Goal: Contribute content: Add original content to the website for others to see

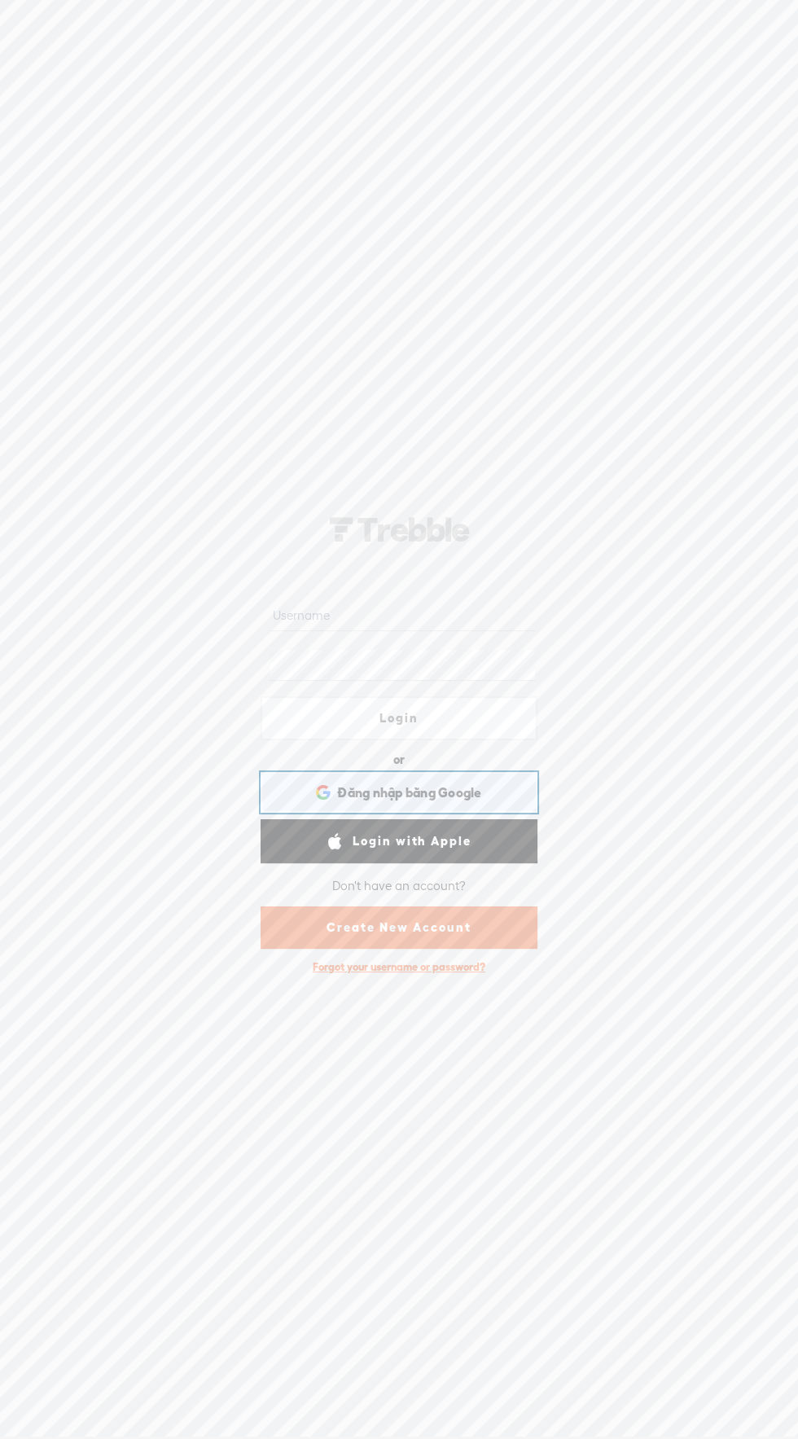
click at [488, 791] on div "Đăng nhập bằng Google Đăng nhập bằng GoogleMở trong thẻ mới" at bounding box center [399, 792] width 254 height 37
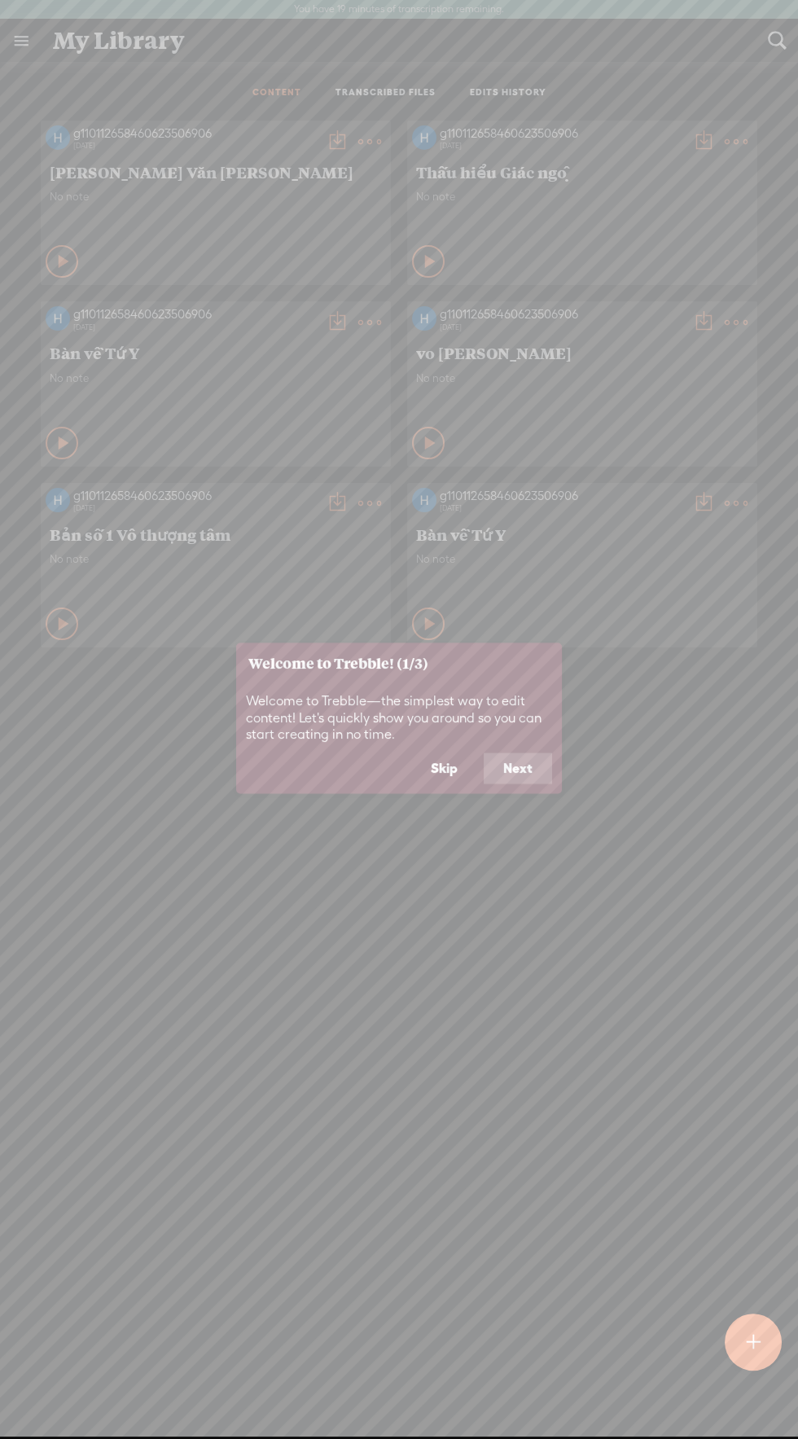
click at [446, 769] on button "Skip" at bounding box center [444, 768] width 66 height 31
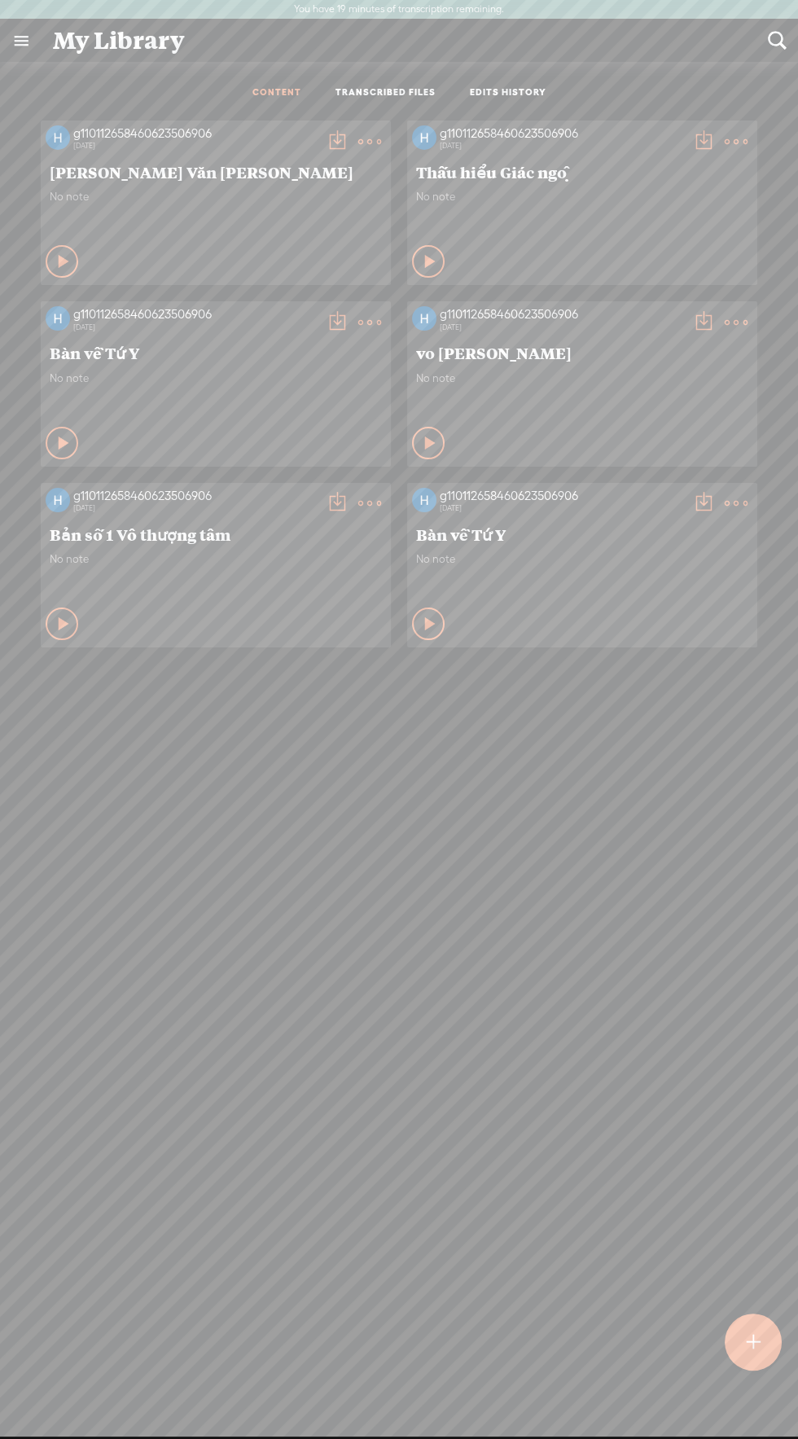
click at [133, 191] on span "No note" at bounding box center [216, 197] width 332 height 14
click at [358, 135] on t at bounding box center [369, 141] width 23 height 23
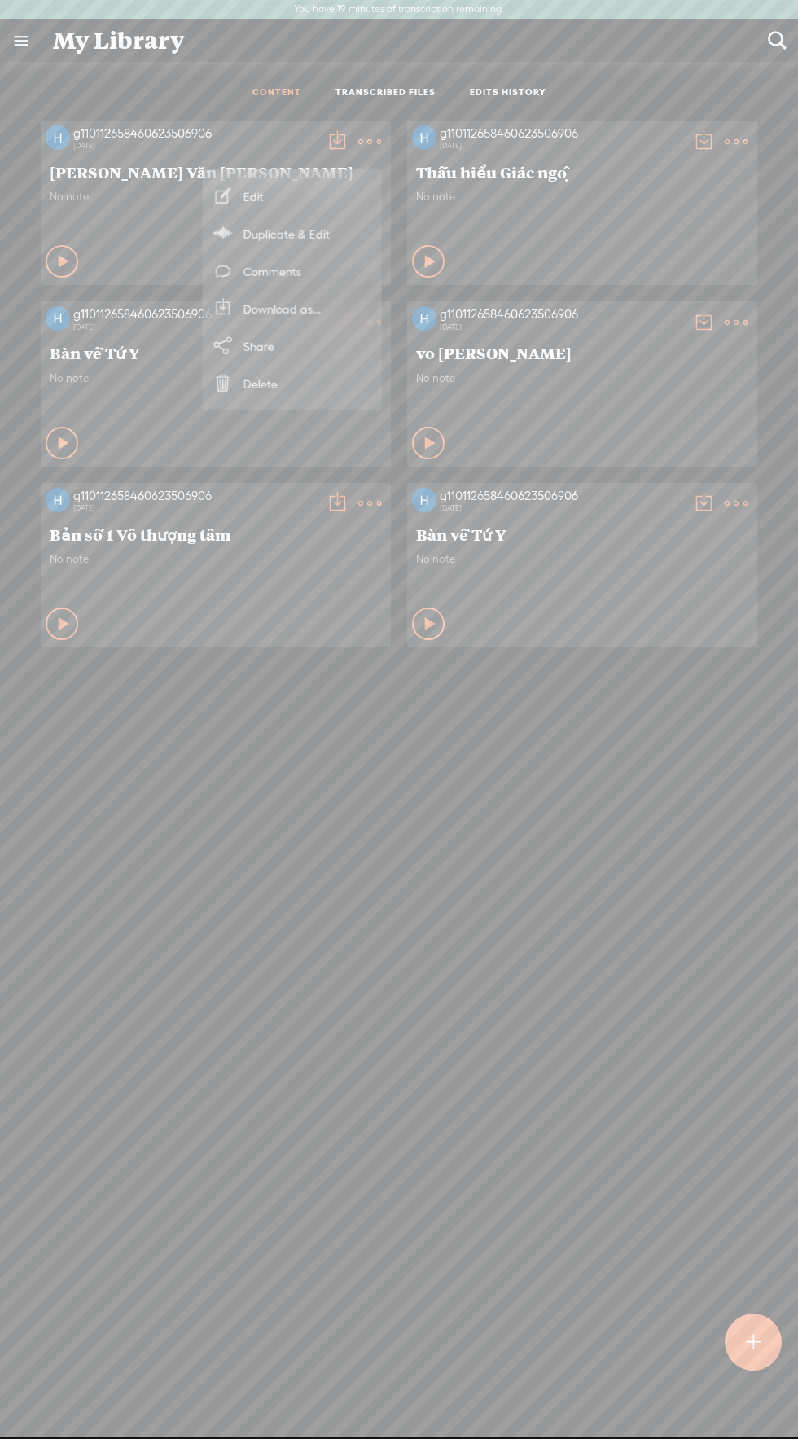
click at [253, 194] on link "Edit" at bounding box center [292, 196] width 163 height 37
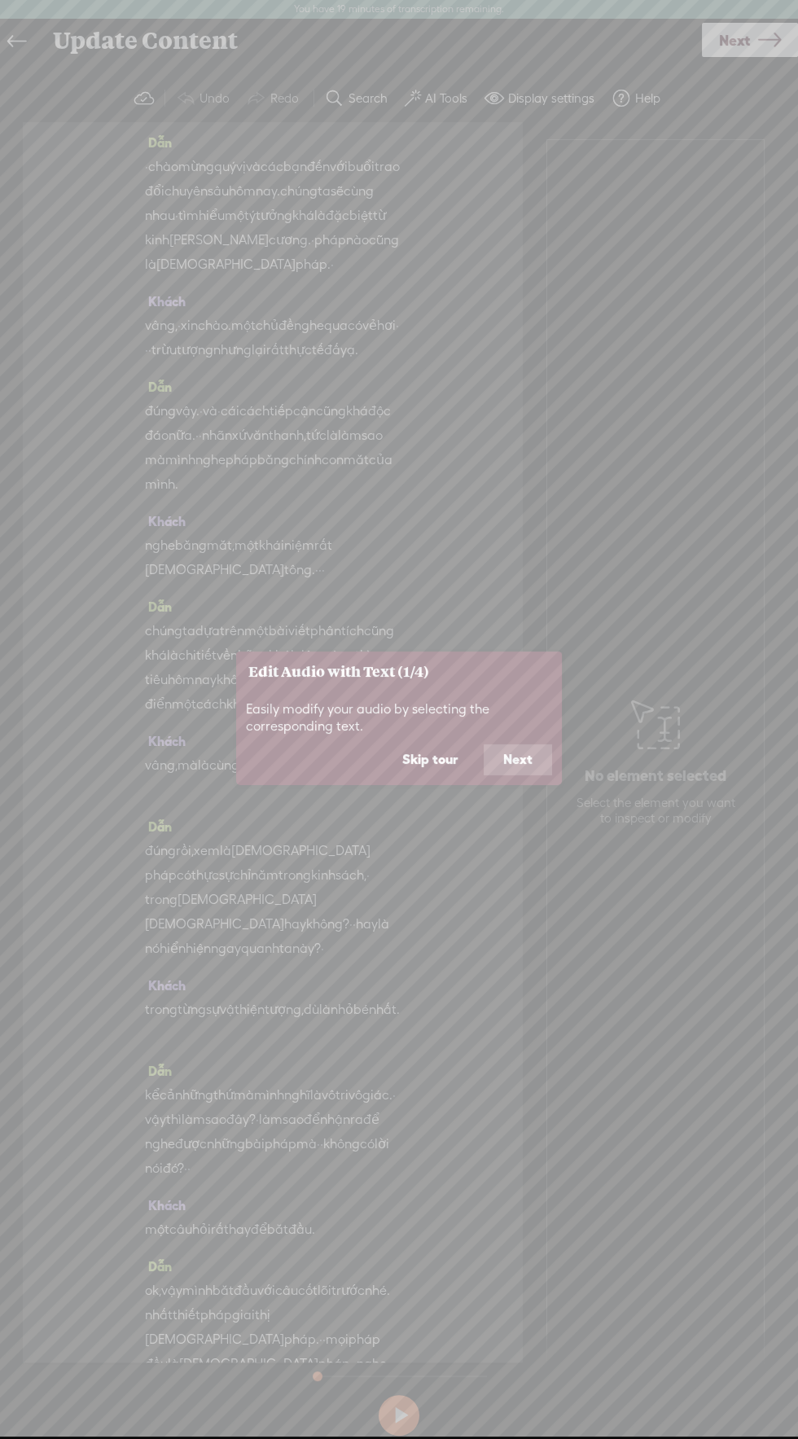
click at [437, 759] on button "Skip tour" at bounding box center [430, 760] width 94 height 31
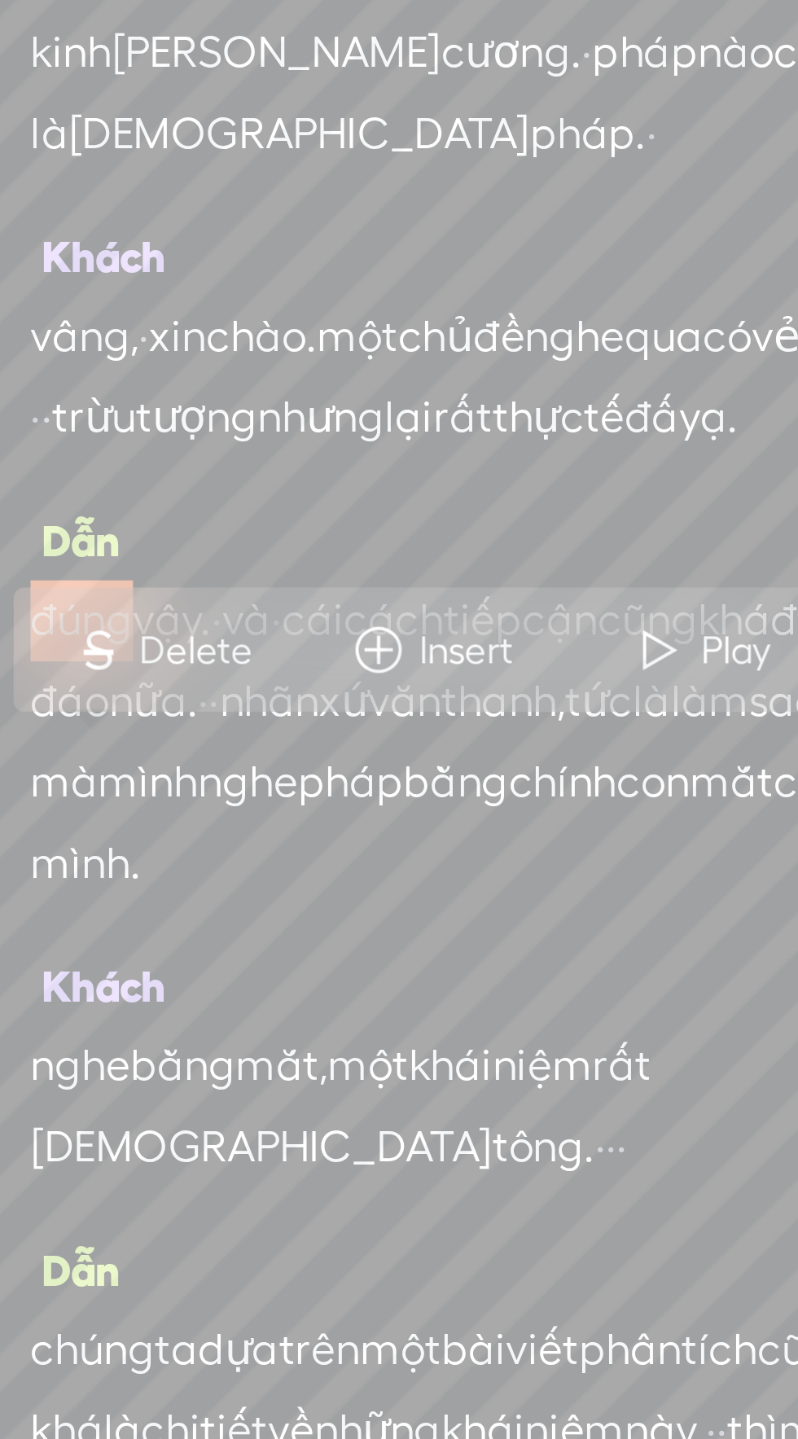
scroll to position [2, 0]
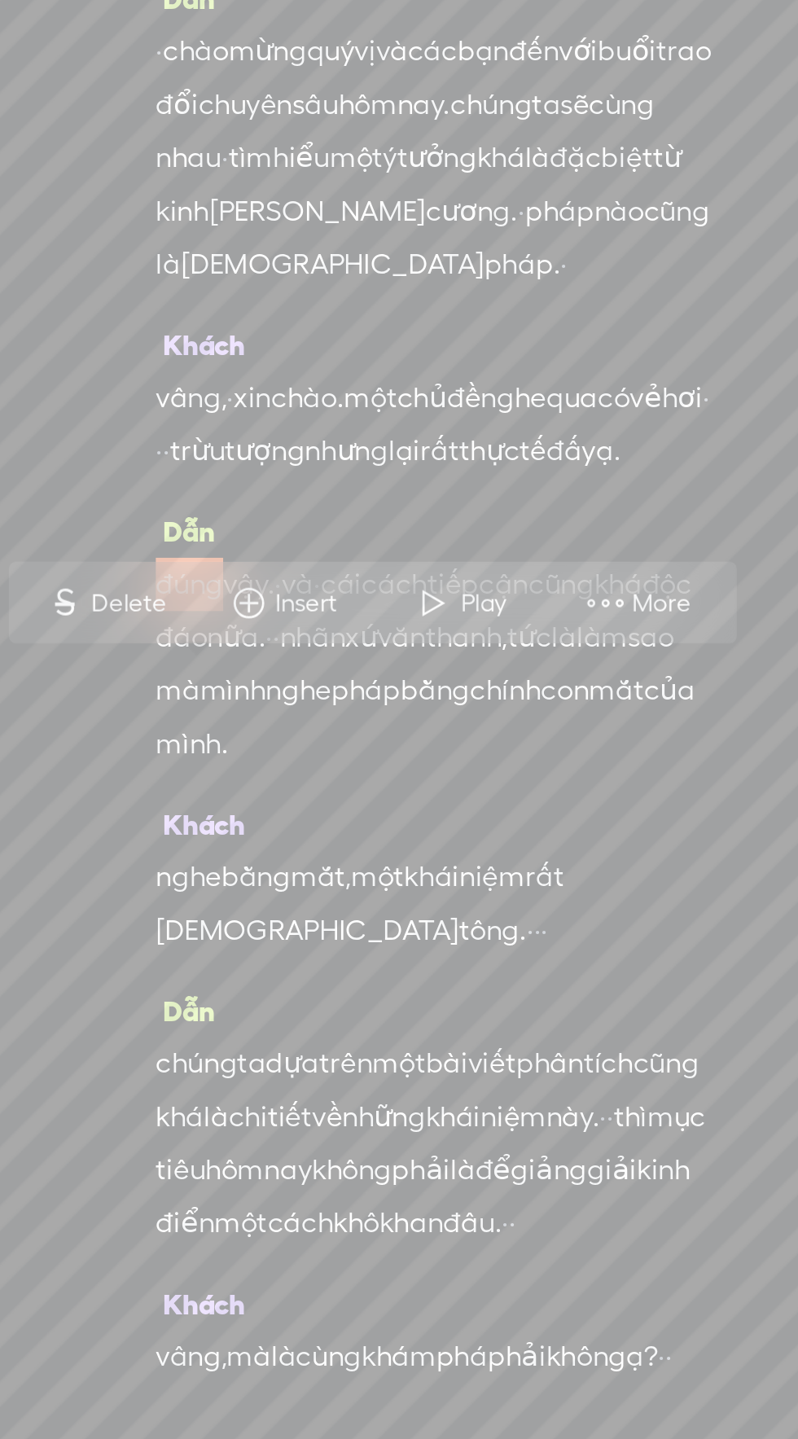
click at [168, 422] on span "đúng" at bounding box center [160, 410] width 31 height 24
click at [368, 422] on span "độc" at bounding box center [379, 410] width 23 height 24
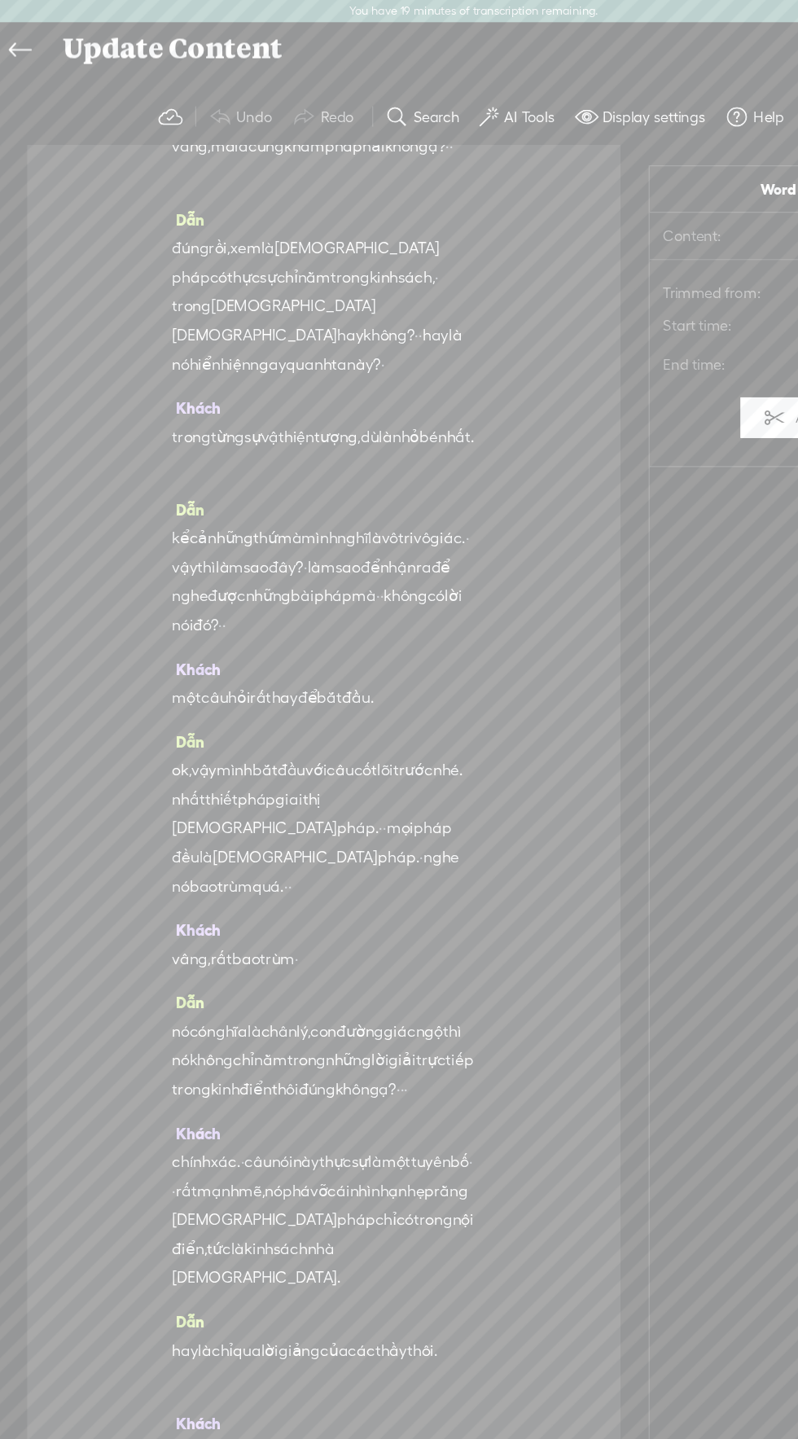
scroll to position [0, 0]
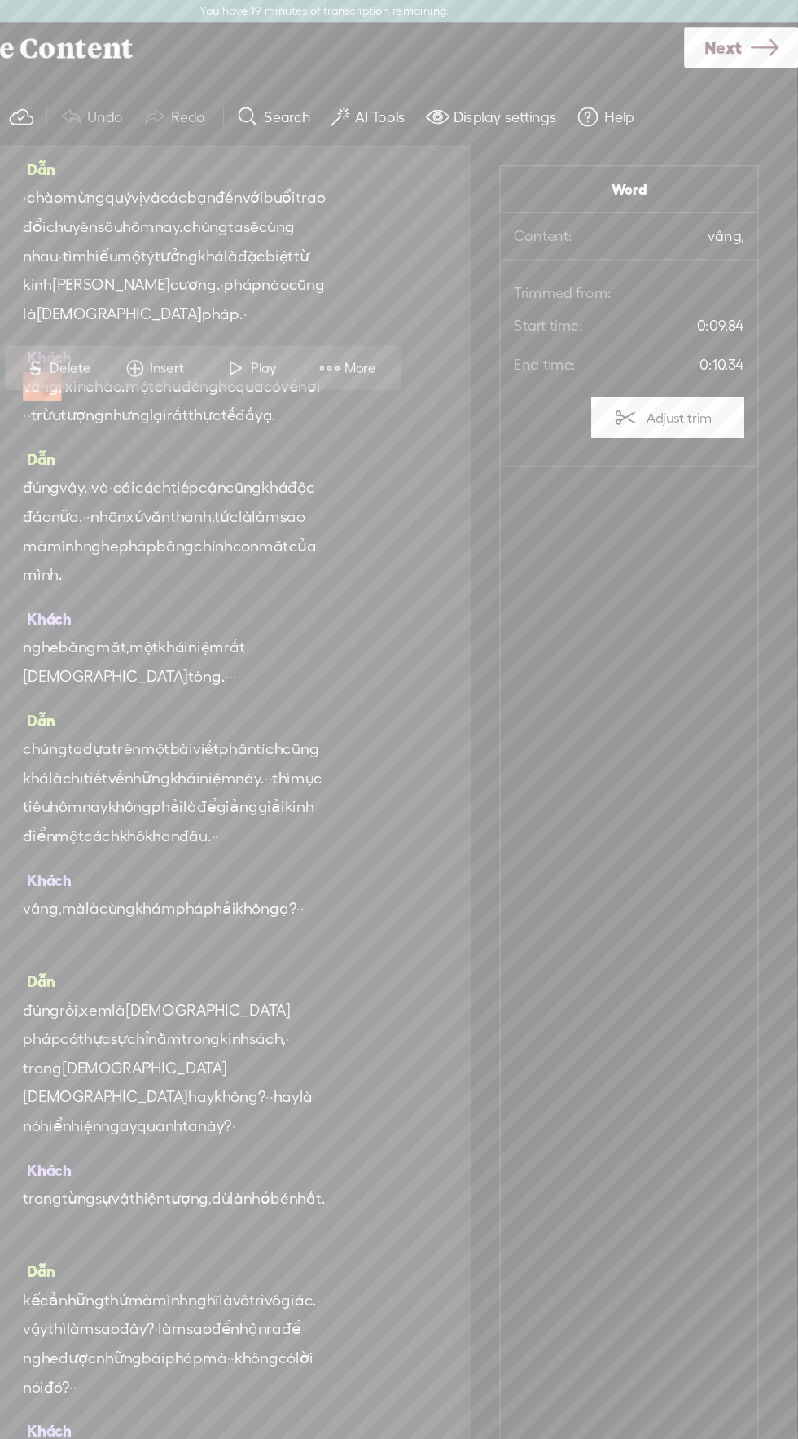
click at [556, 86] on button "Display settings" at bounding box center [541, 98] width 127 height 33
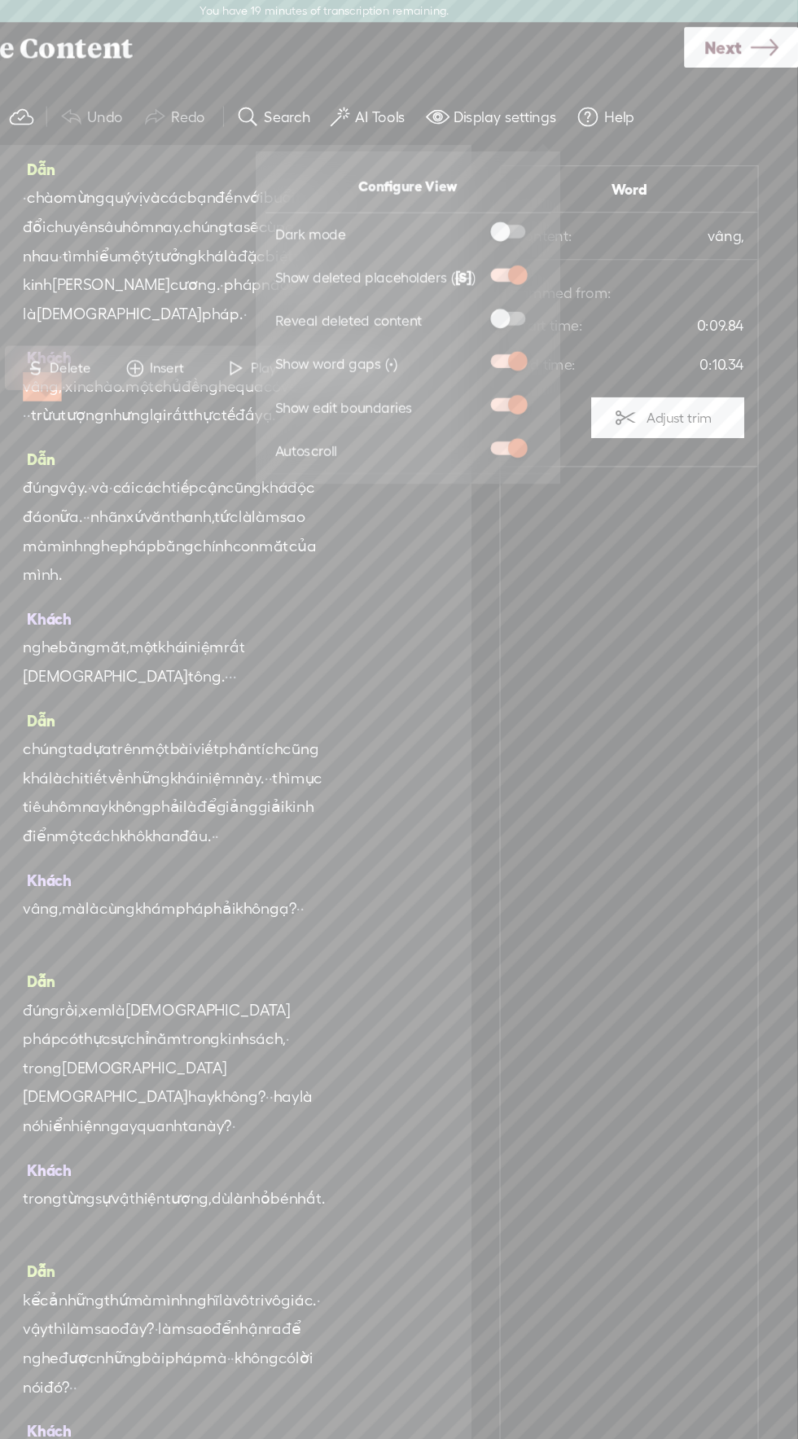
click at [565, 340] on span at bounding box center [553, 341] width 29 height 11
click at [526, 336] on input "checkbox" at bounding box center [526, 336] width 0 height 0
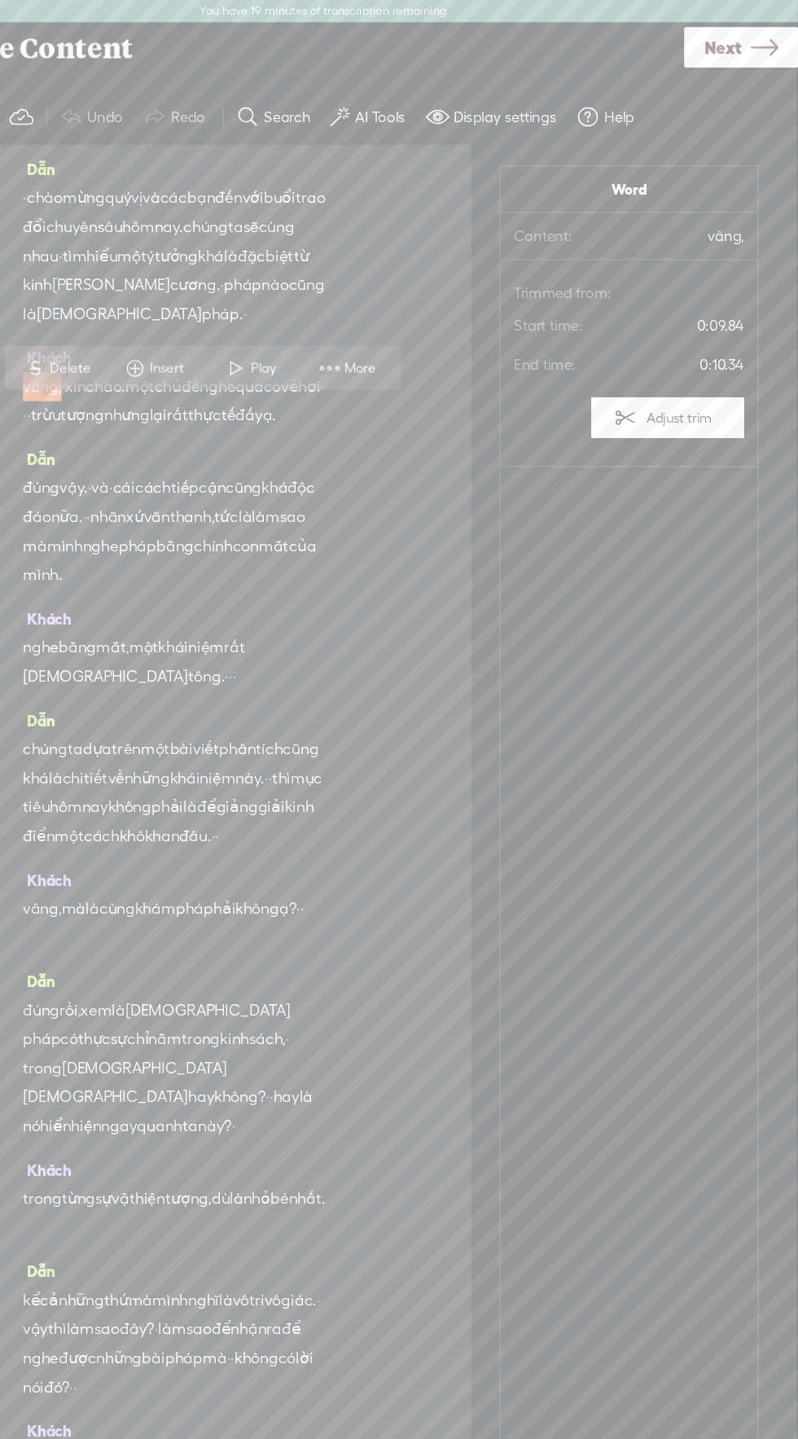
click at [481, 526] on div "[PERSON_NAME] · chào [PERSON_NAME] vị và các bạn đến với [PERSON_NAME] đổi chuy…" at bounding box center [273, 742] width 500 height 1241
click at [247, 447] on span "xứ" at bounding box center [239, 435] width 15 height 24
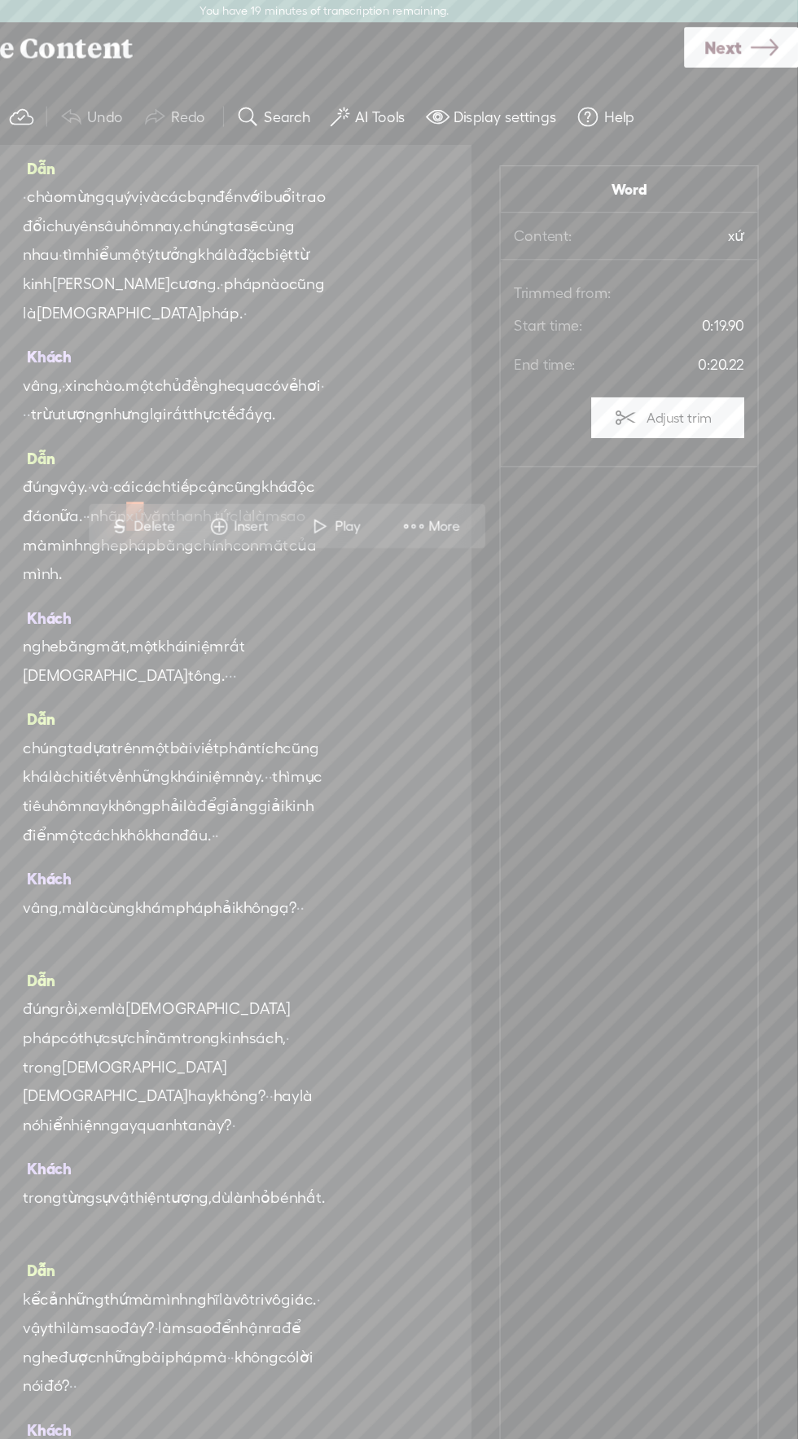
click at [506, 434] on span "More" at bounding box center [489, 443] width 81 height 29
click at [396, 333] on div "[PERSON_NAME], · [PERSON_NAME]. một chủ đề nghe qua có vẻ hơi · · · [PERSON_NAM…" at bounding box center [273, 331] width 256 height 86
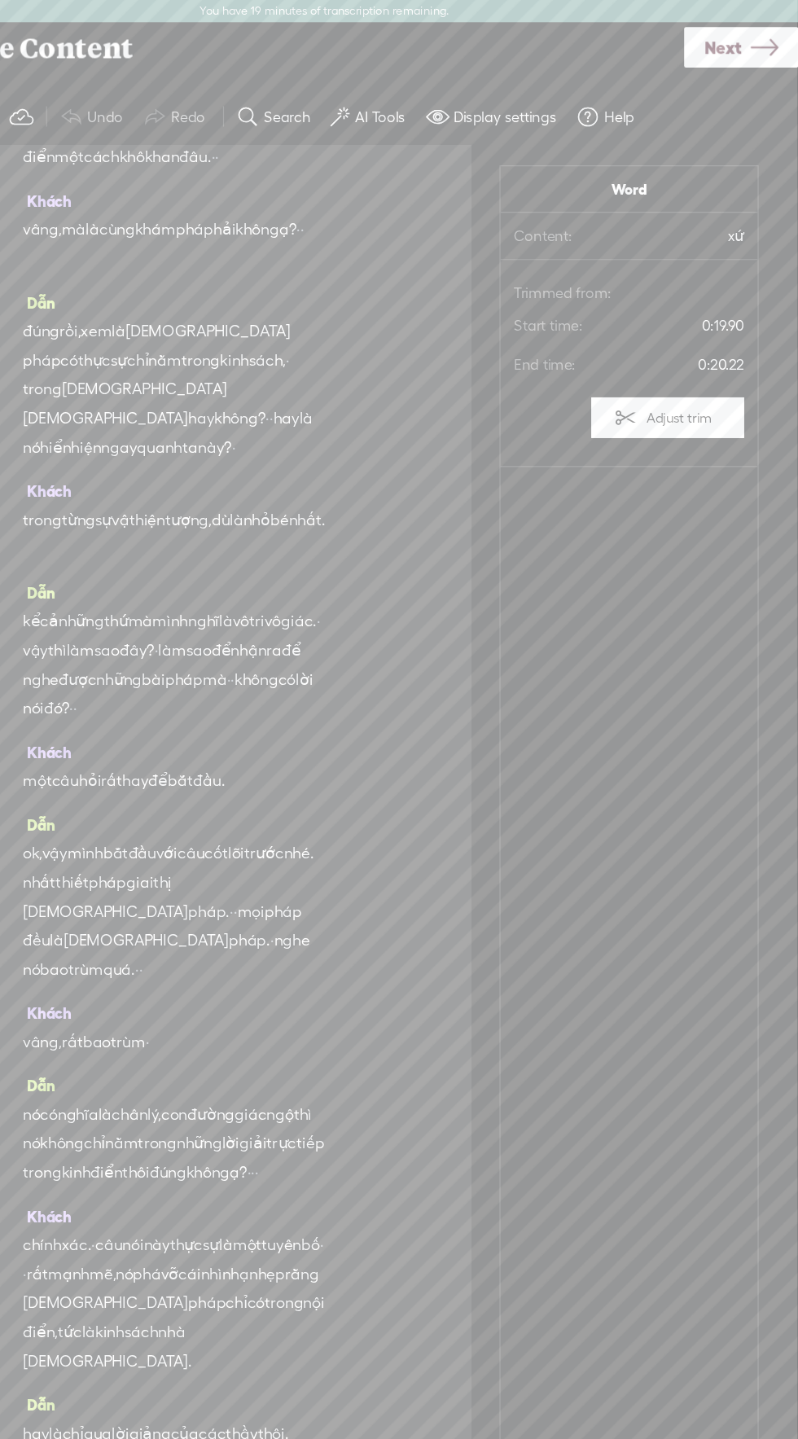
scroll to position [586, 0]
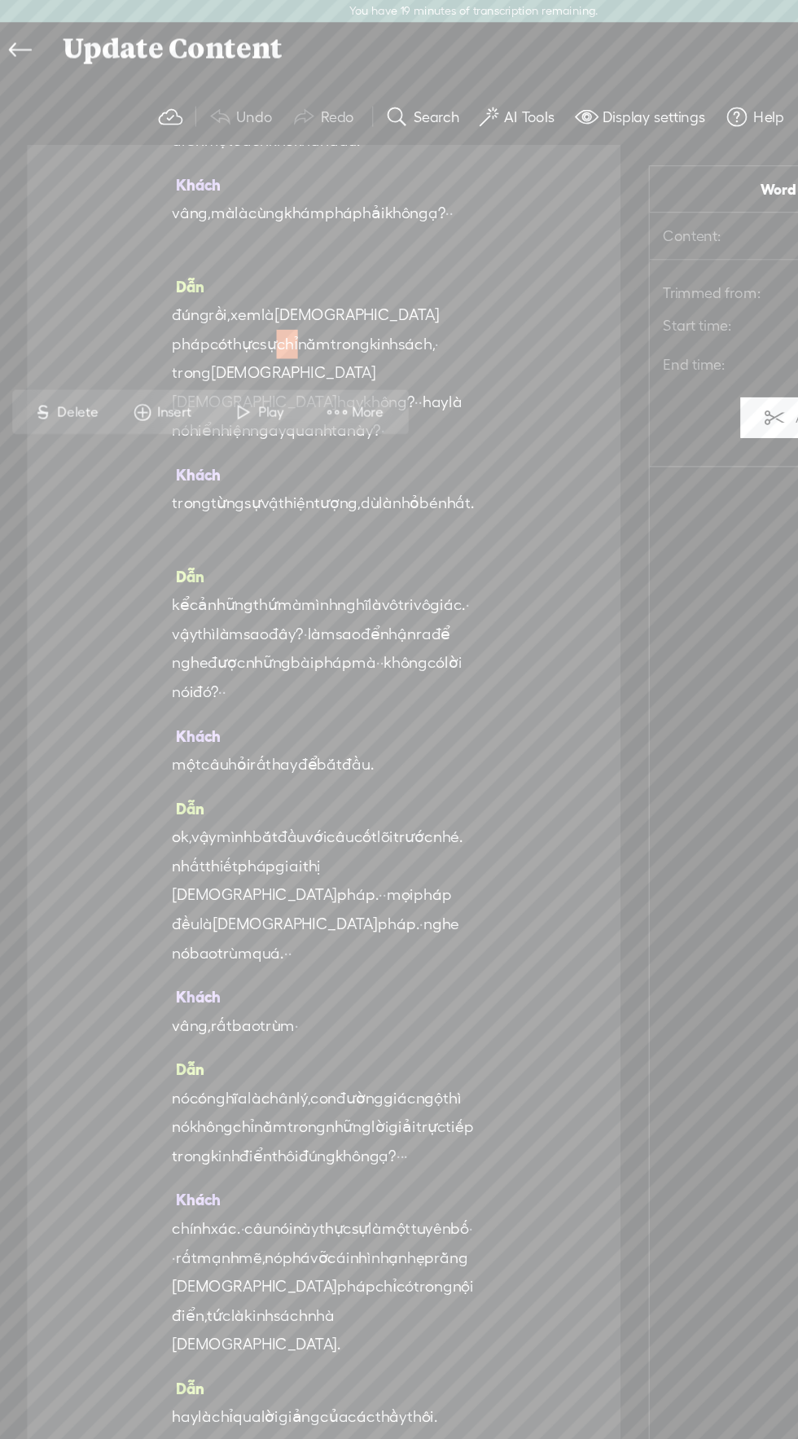
click at [178, 327] on span "[DEMOGRAPHIC_DATA]" at bounding box center [247, 314] width 139 height 24
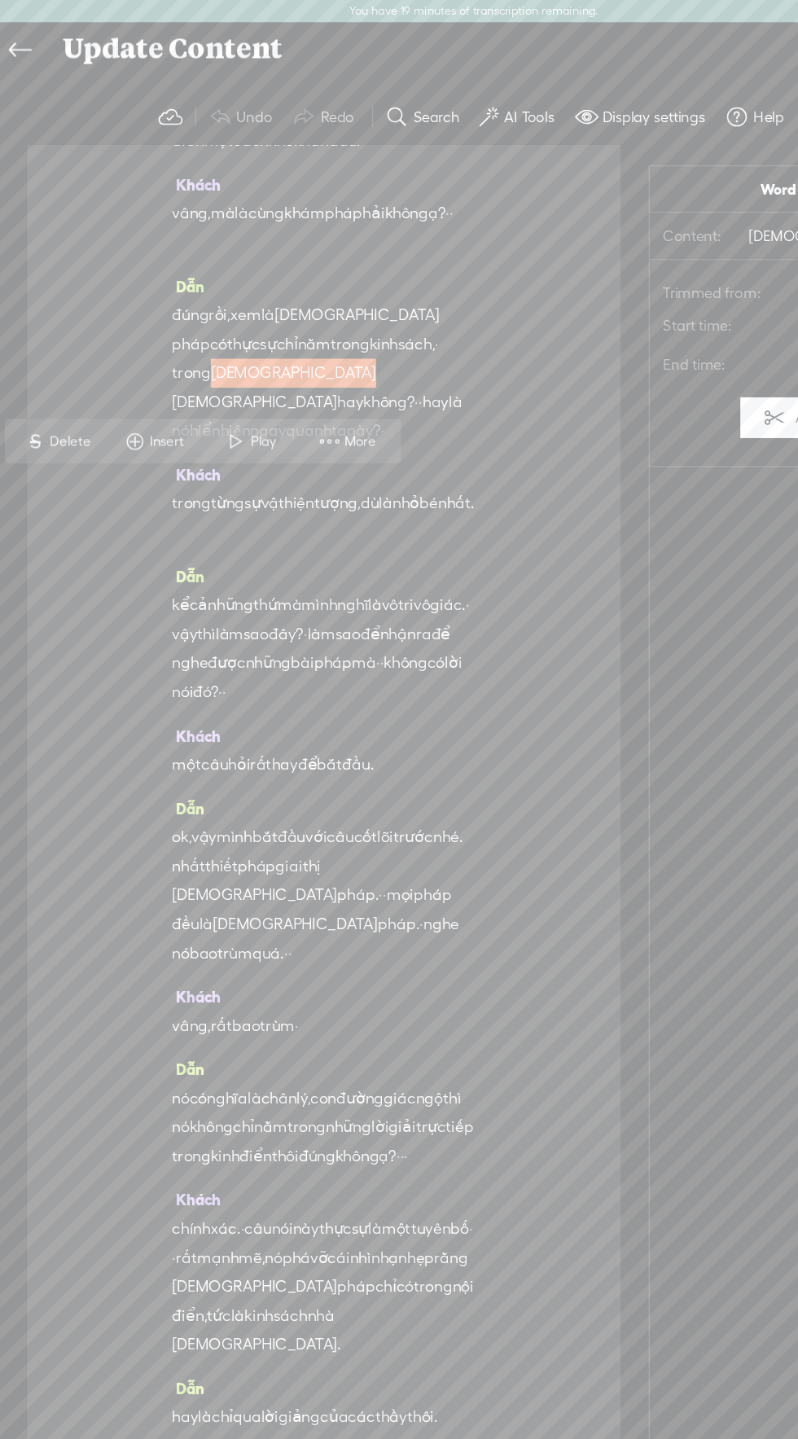
click at [183, 351] on span "[DEMOGRAPHIC_DATA]" at bounding box center [214, 339] width 139 height 24
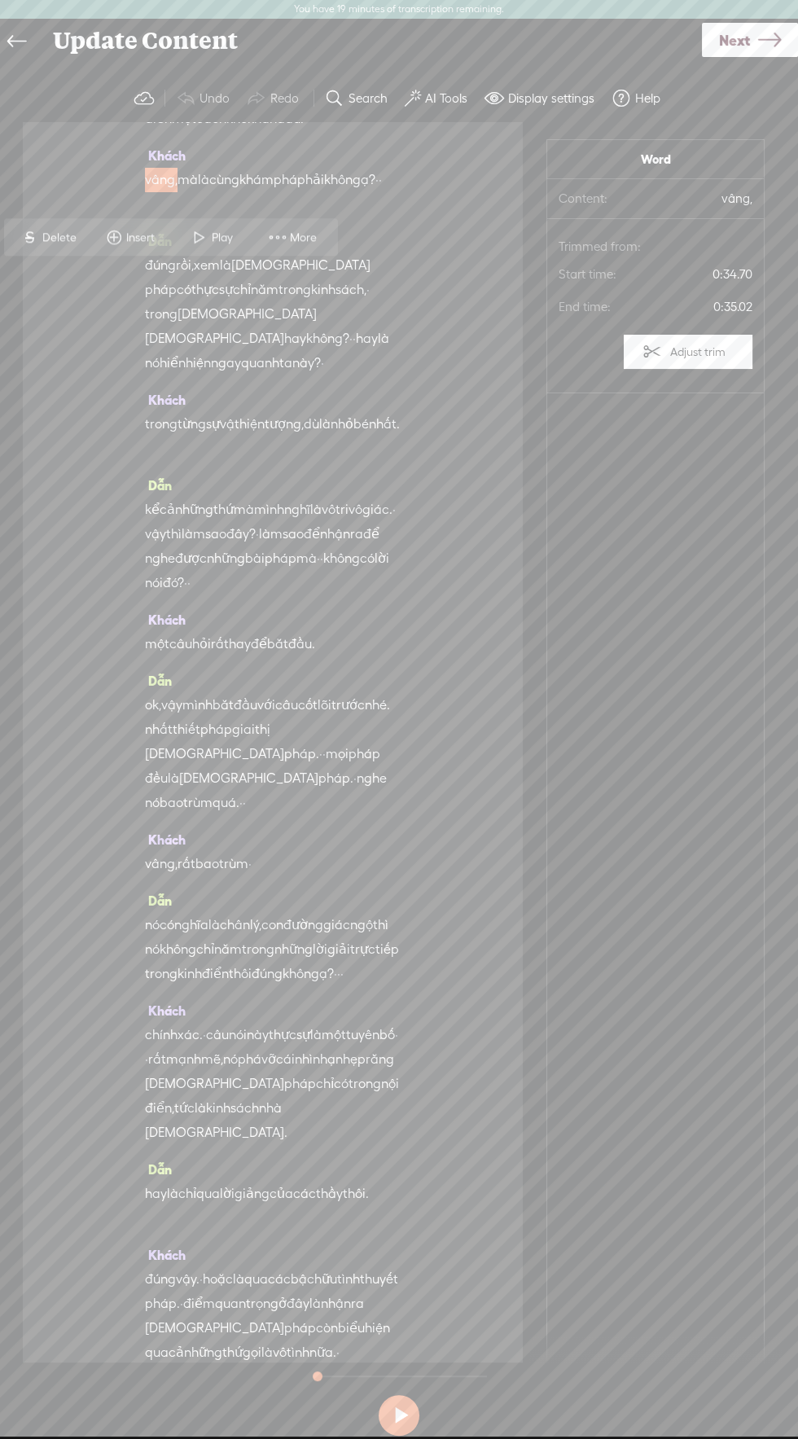
click at [239, 192] on span "cùng" at bounding box center [224, 180] width 30 height 24
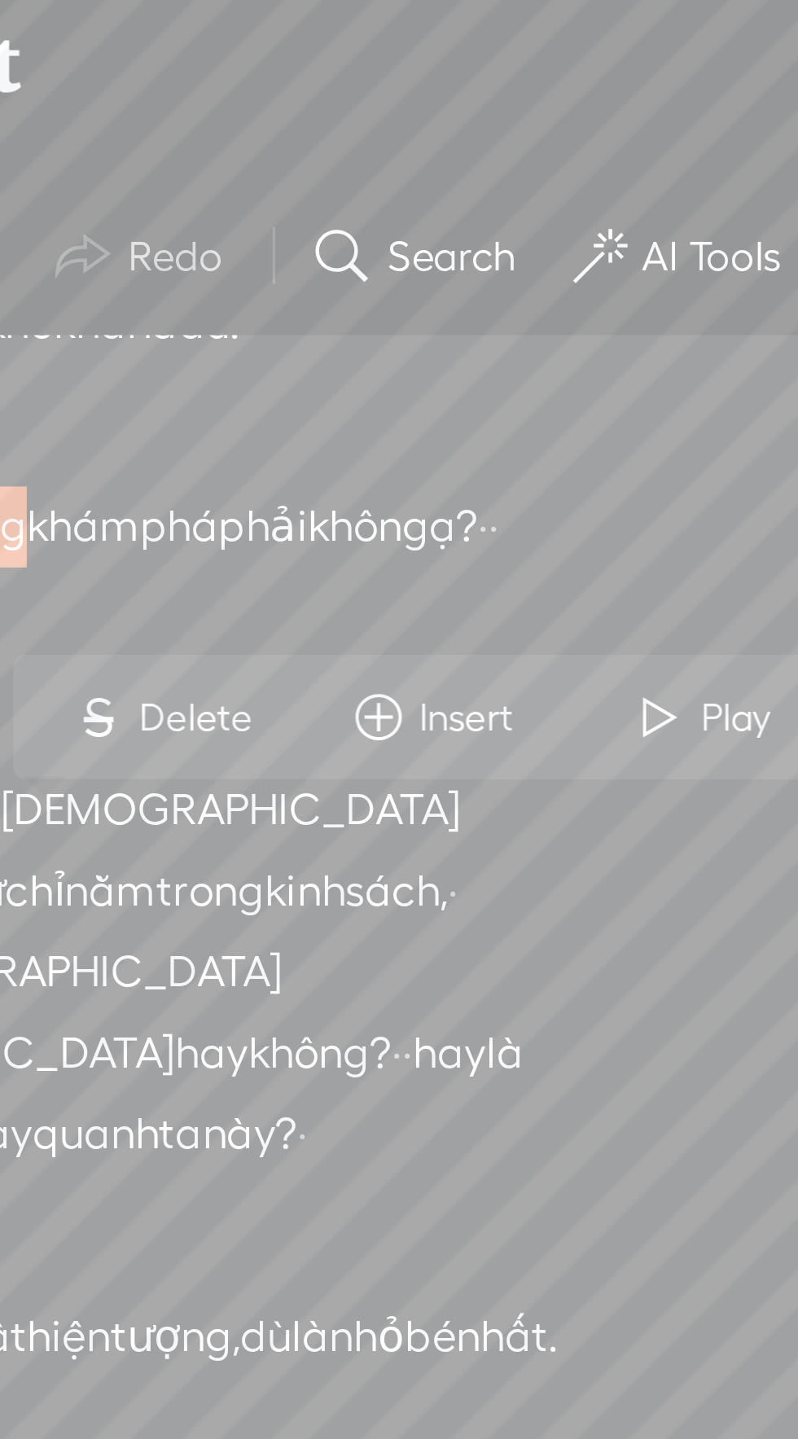
click at [269, 82] on span "những" at bounding box center [250, 70] width 38 height 24
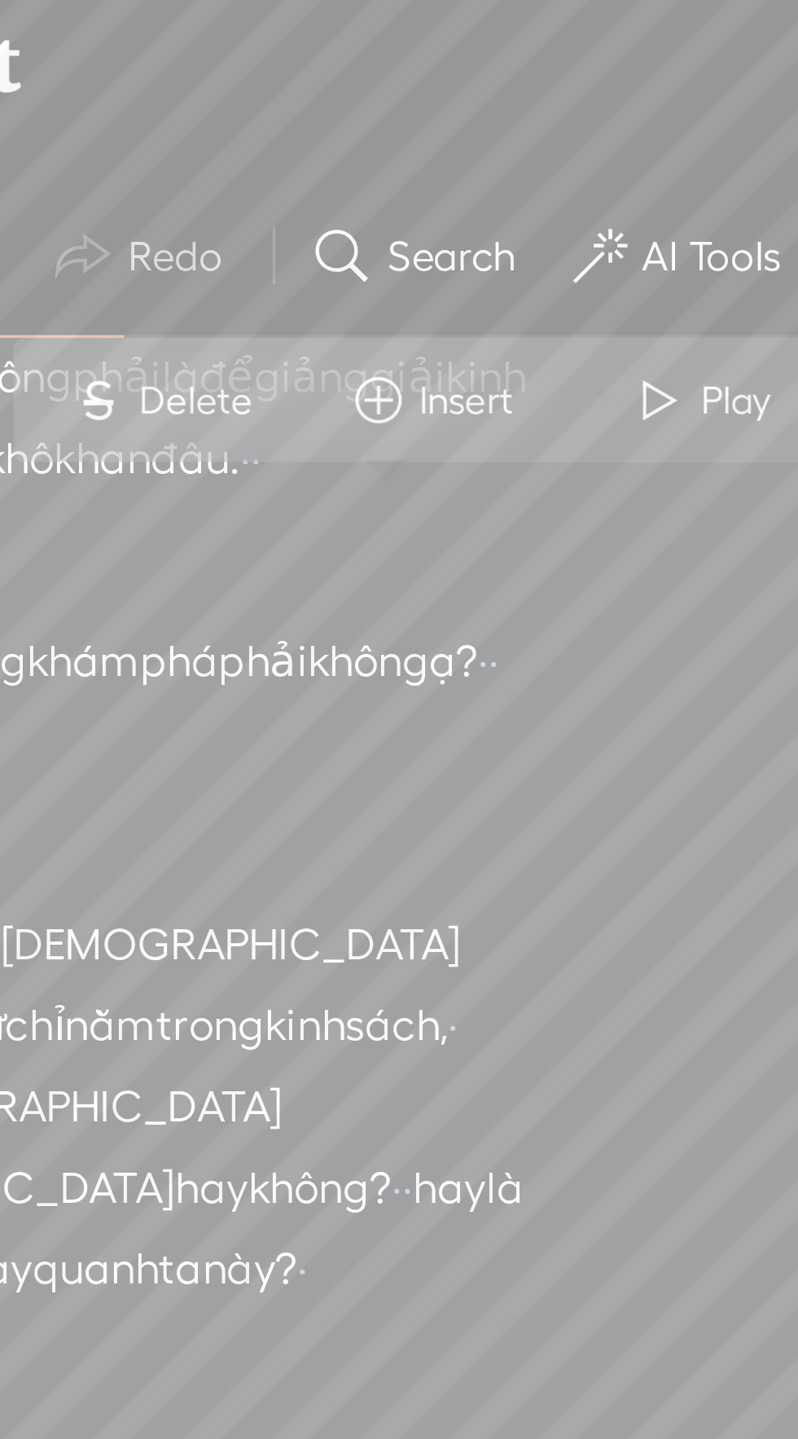
scroll to position [542, 0]
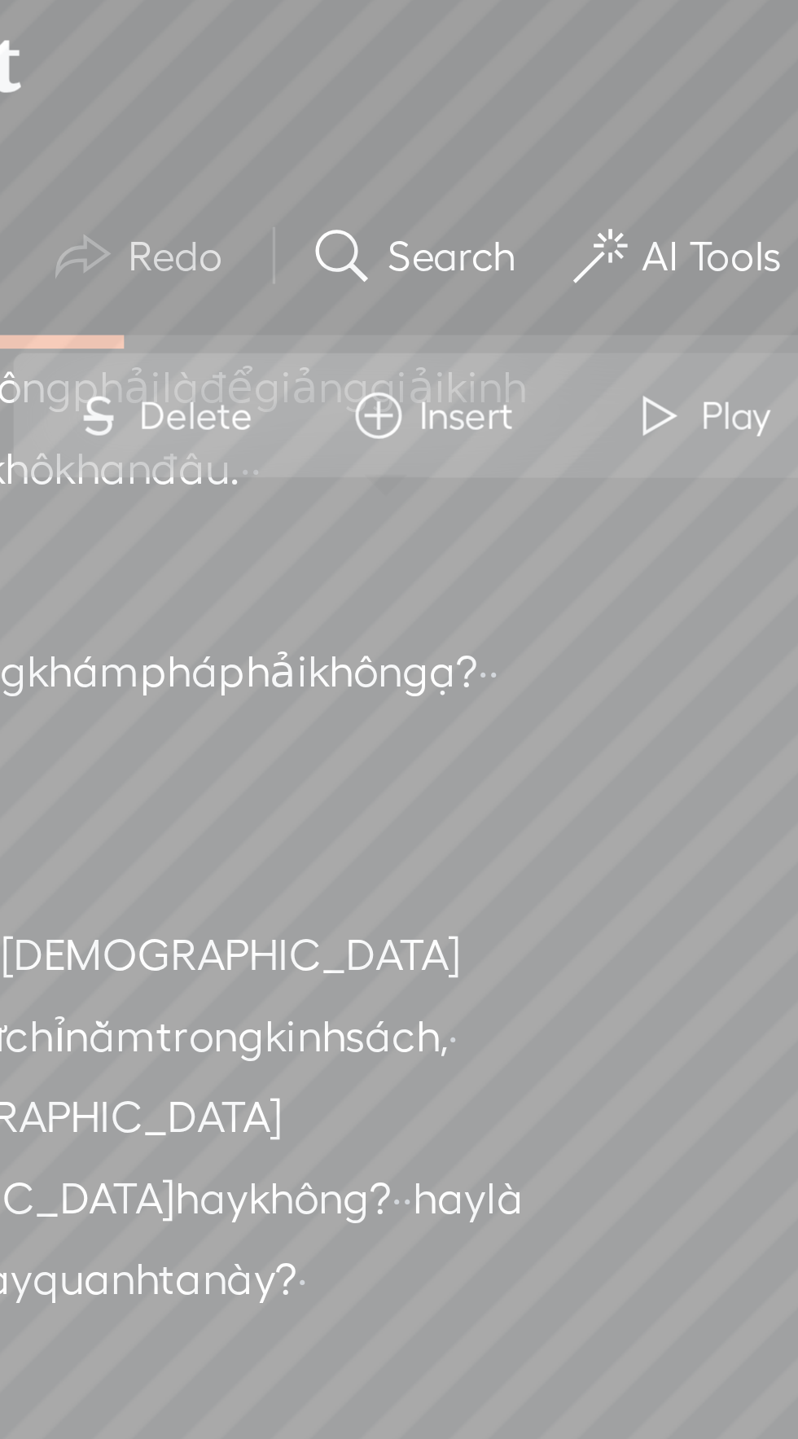
click at [269, 126] on span "những" at bounding box center [250, 114] width 38 height 24
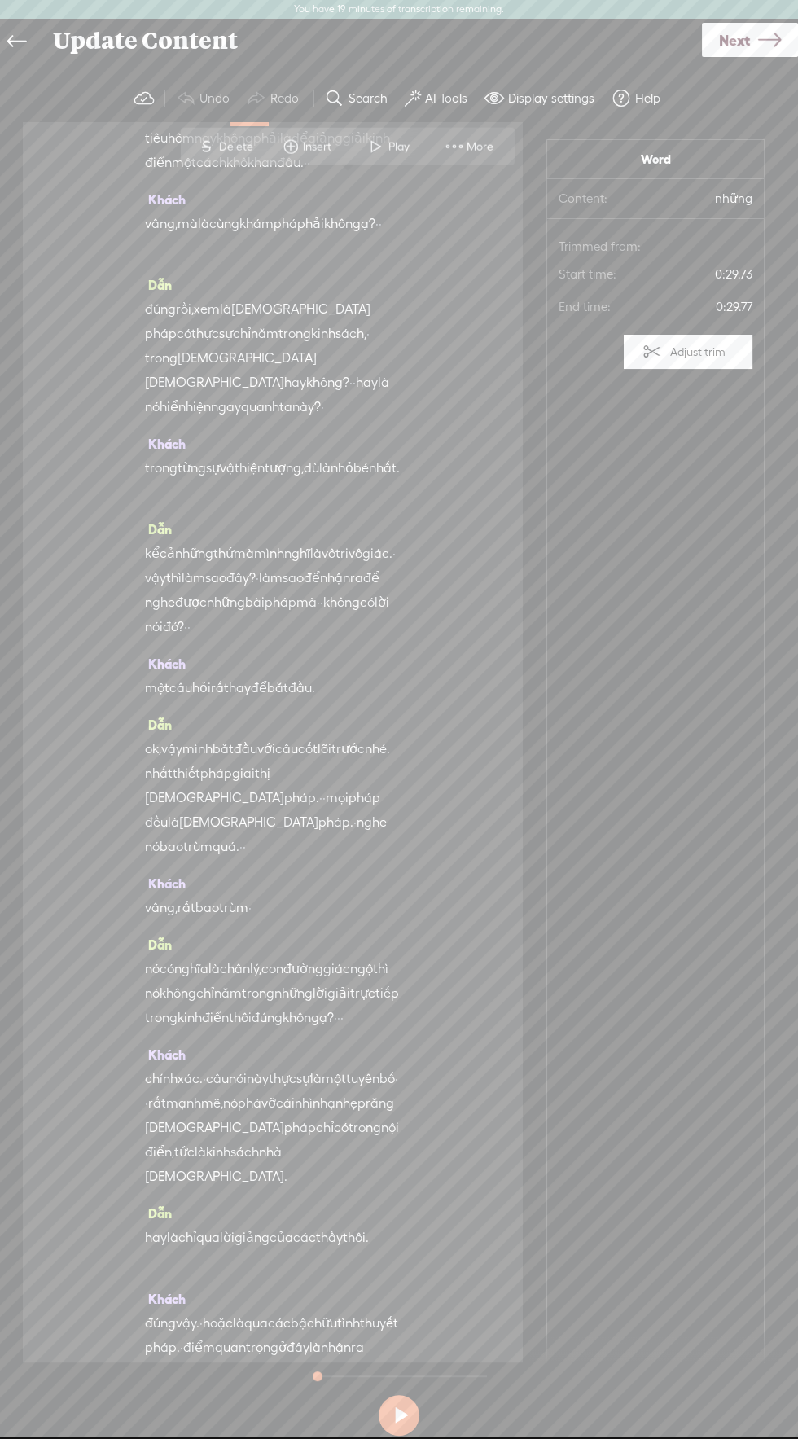
click at [450, 107] on button "AI Tools" at bounding box center [438, 98] width 80 height 33
click at [476, 649] on div "[PERSON_NAME] · chào [PERSON_NAME] vị và các bạn đến với [PERSON_NAME] đổi chuy…" at bounding box center [273, 742] width 500 height 1241
